Goal: Transaction & Acquisition: Subscribe to service/newsletter

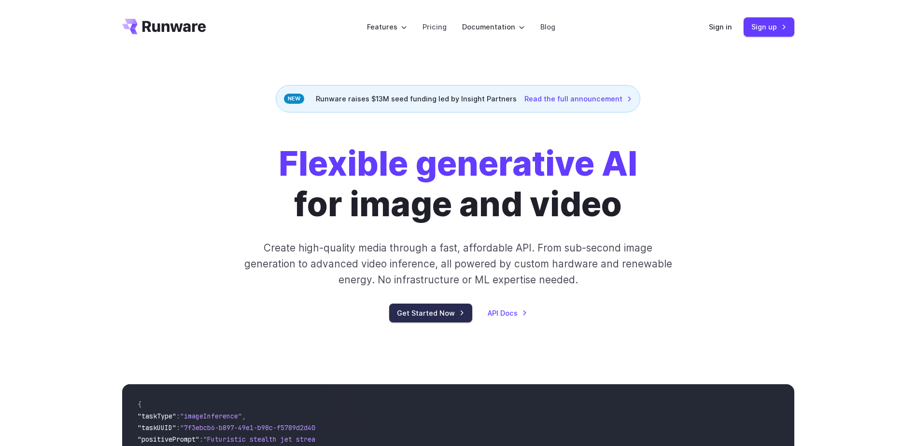
click at [449, 310] on link "Get Started Now" at bounding box center [430, 313] width 83 height 19
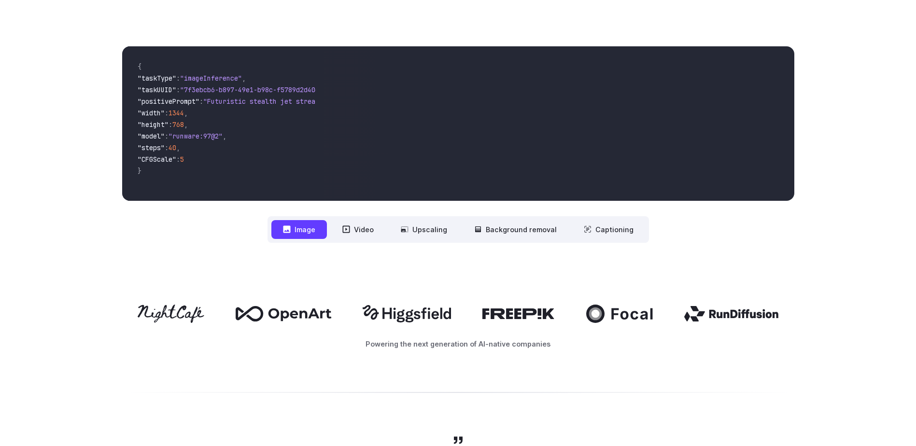
scroll to position [386, 0]
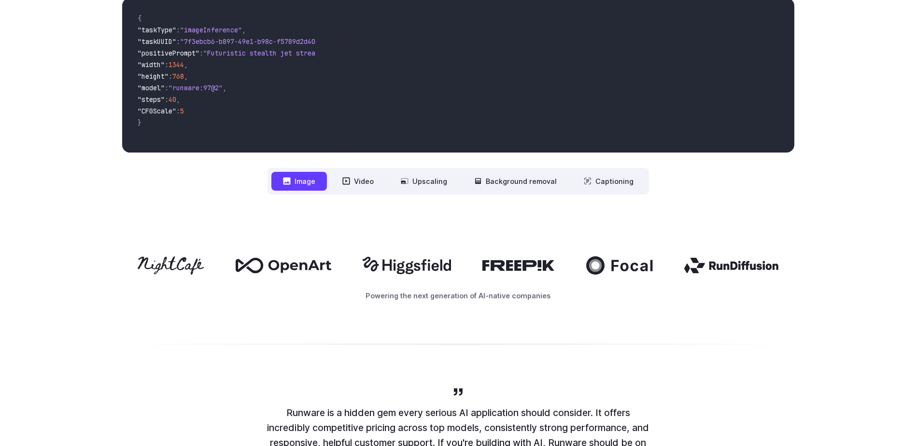
click at [291, 176] on button "Image" at bounding box center [299, 181] width 56 height 19
click at [297, 176] on button "Image" at bounding box center [299, 181] width 56 height 19
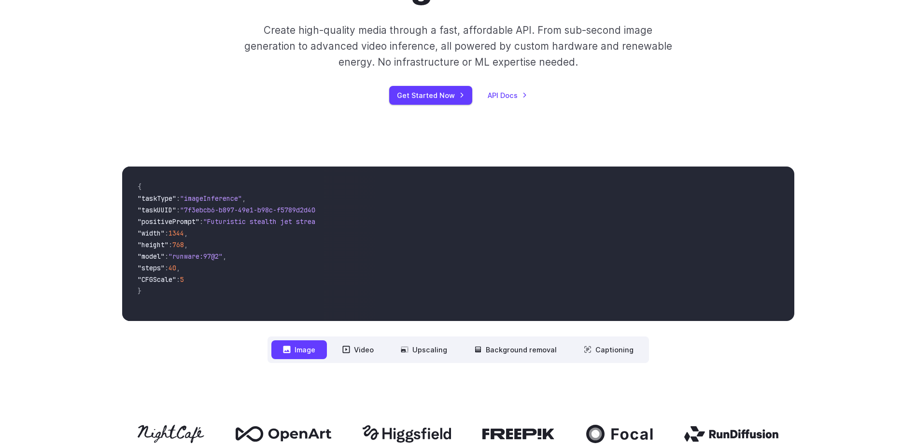
scroll to position [193, 0]
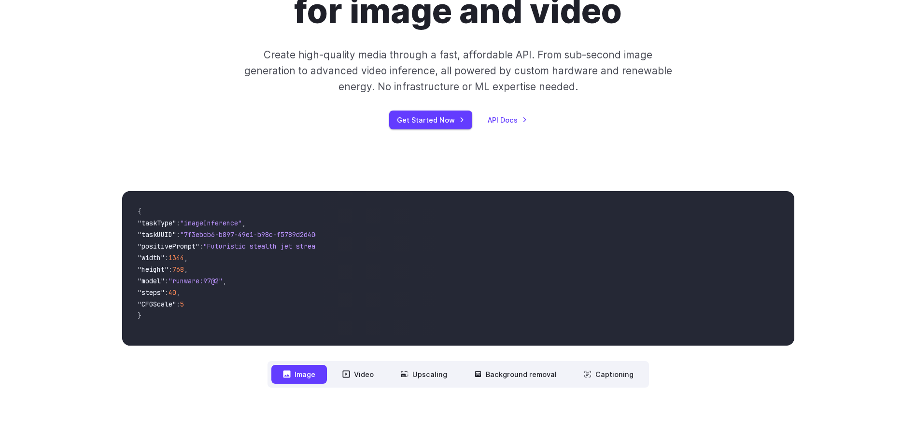
click at [287, 247] on span ""Futuristic stealth jet streaking through a neon-lit cityscape with glowing pur…" at bounding box center [378, 246] width 351 height 9
click at [427, 117] on link "Get Started Now" at bounding box center [430, 120] width 83 height 19
